Goal: Book appointment/travel/reservation

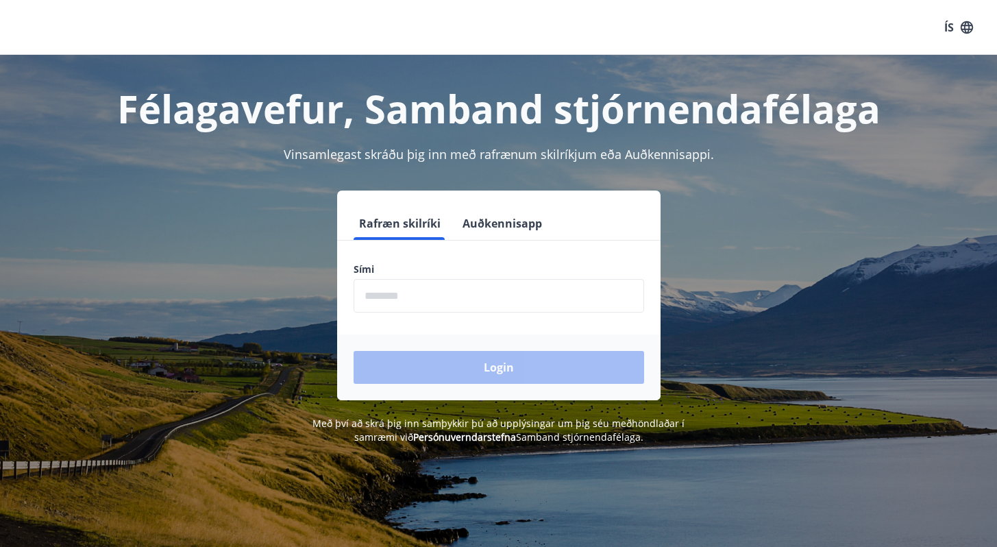
click at [369, 299] on input "phone" at bounding box center [498, 296] width 290 height 34
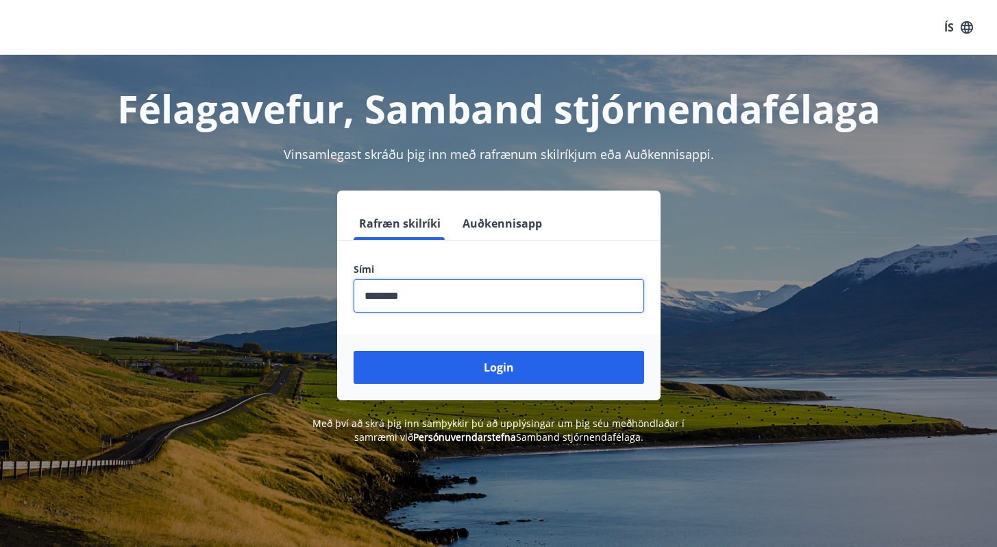
type input "********"
click at [353, 351] on button "Login" at bounding box center [498, 367] width 290 height 33
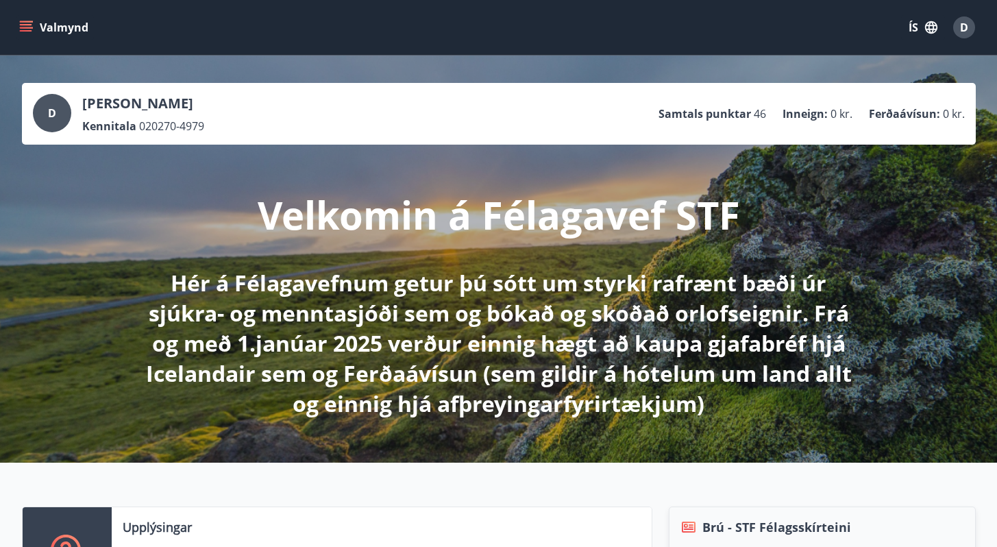
click at [29, 28] on icon "menu" at bounding box center [27, 27] width 15 height 1
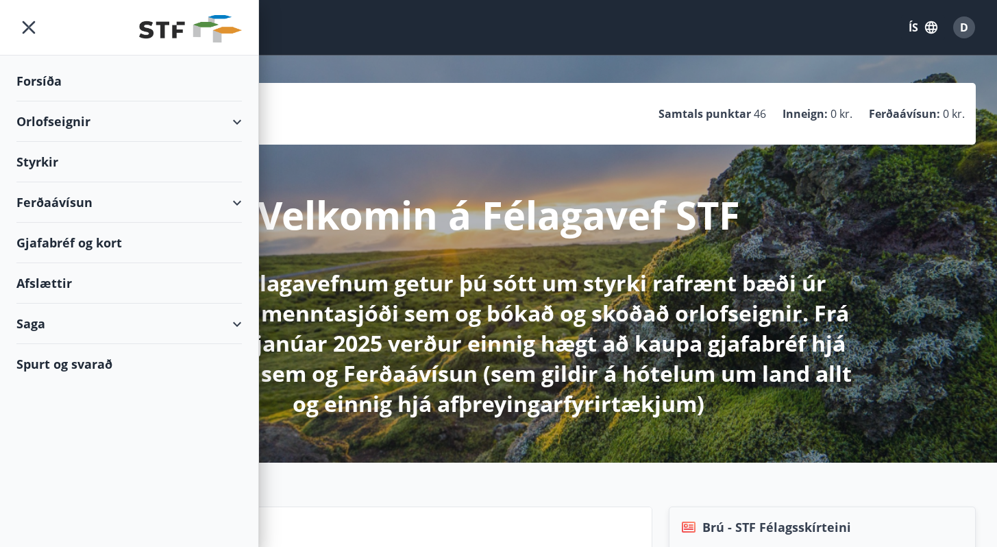
click at [55, 121] on div "Orlofseignir" at bounding box center [128, 121] width 225 height 40
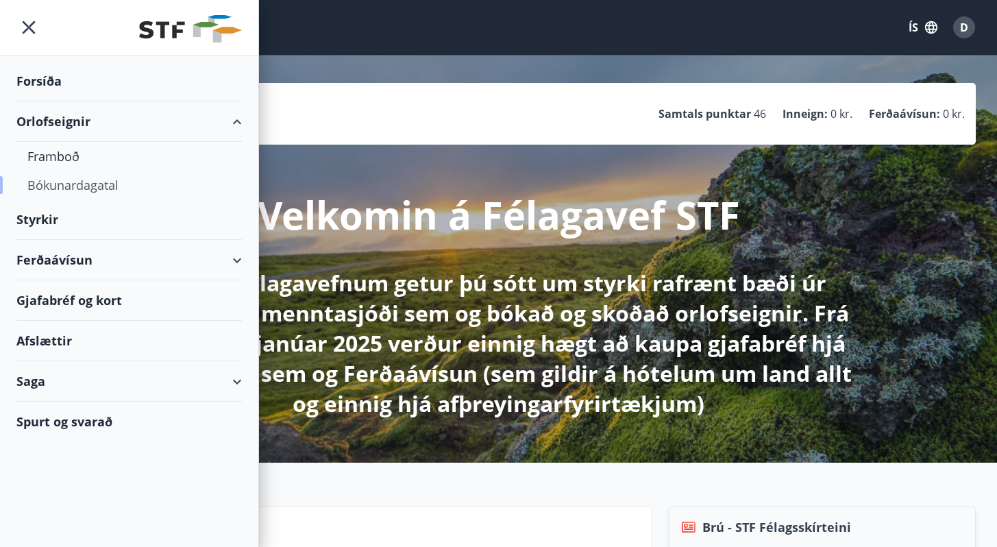
click at [90, 186] on div "Bókunardagatal" at bounding box center [128, 185] width 203 height 29
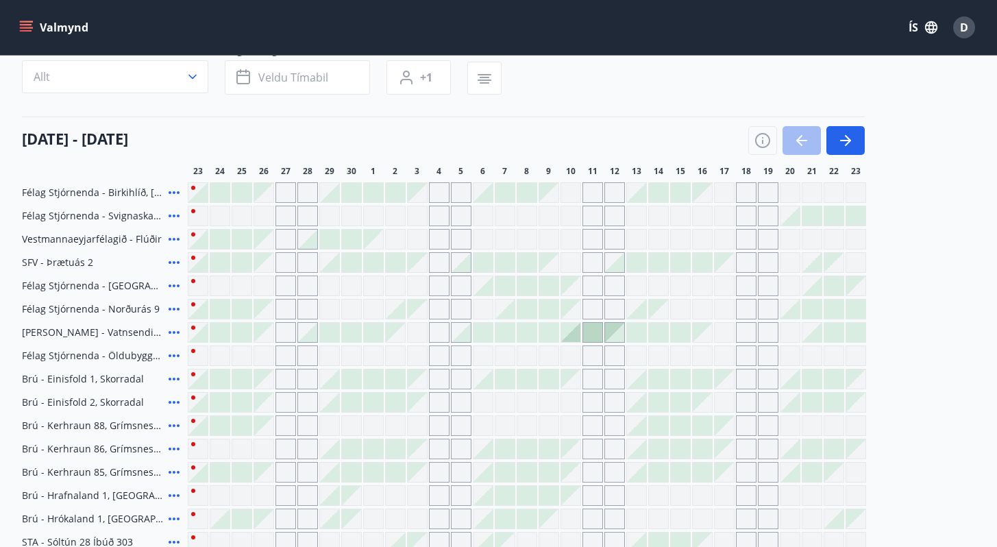
scroll to position [126, 0]
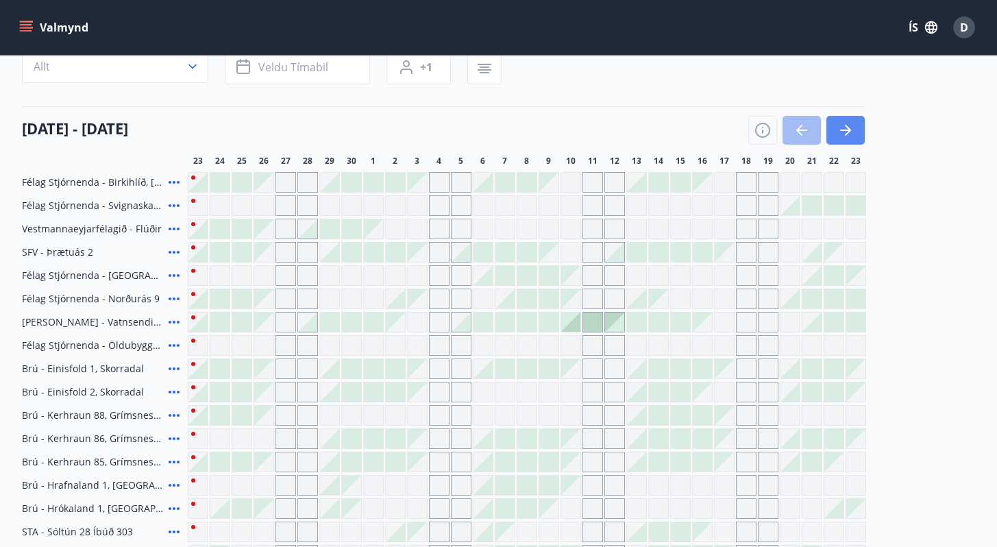
click at [847, 136] on icon "button" at bounding box center [845, 130] width 16 height 16
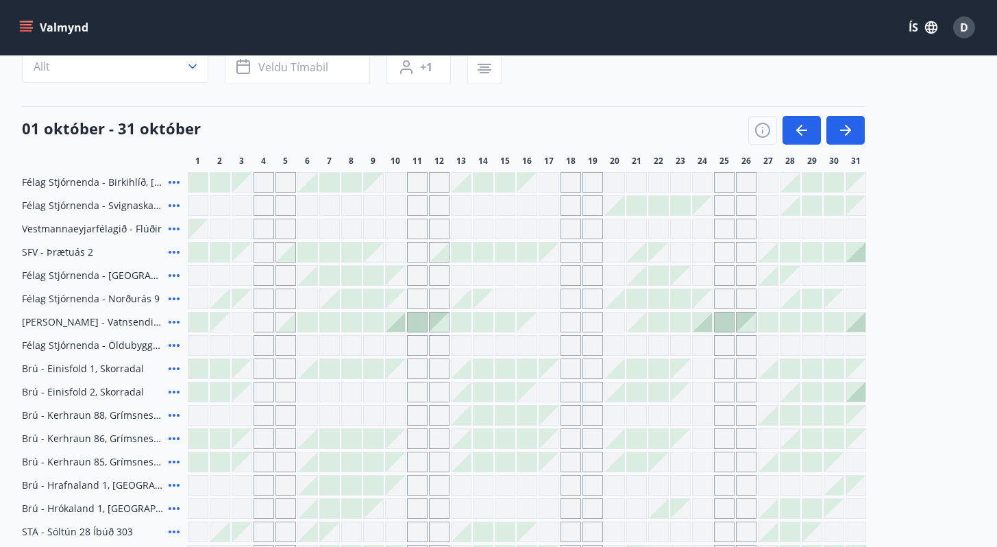
click at [704, 371] on div "Gráir dagar eru ekki bókanlegir" at bounding box center [702, 368] width 21 height 21
click at [705, 384] on div "Gráir dagar eru ekki bókanlegir" at bounding box center [702, 392] width 21 height 21
